Goal: Information Seeking & Learning: Learn about a topic

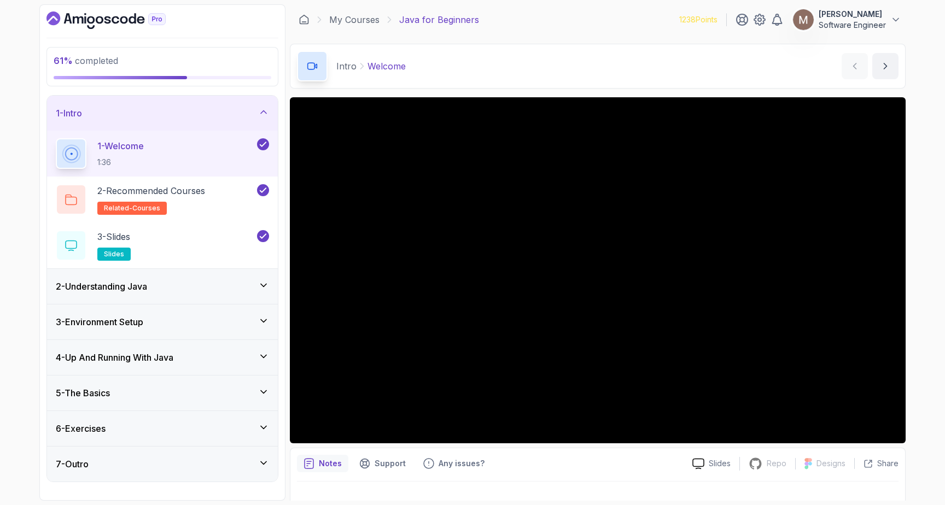
click at [261, 113] on icon at bounding box center [263, 112] width 5 height 3
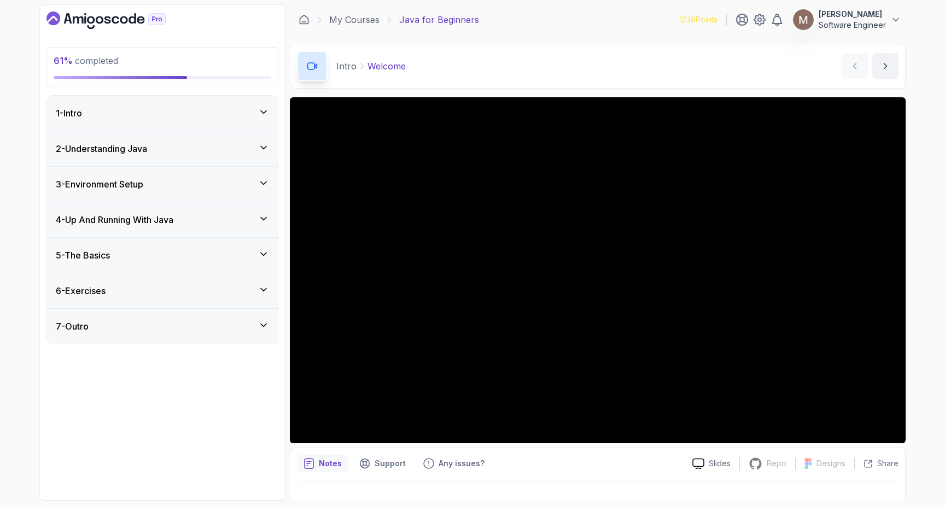
click at [237, 245] on div "5 - The Basics" at bounding box center [162, 255] width 231 height 35
